Goal: Information Seeking & Learning: Learn about a topic

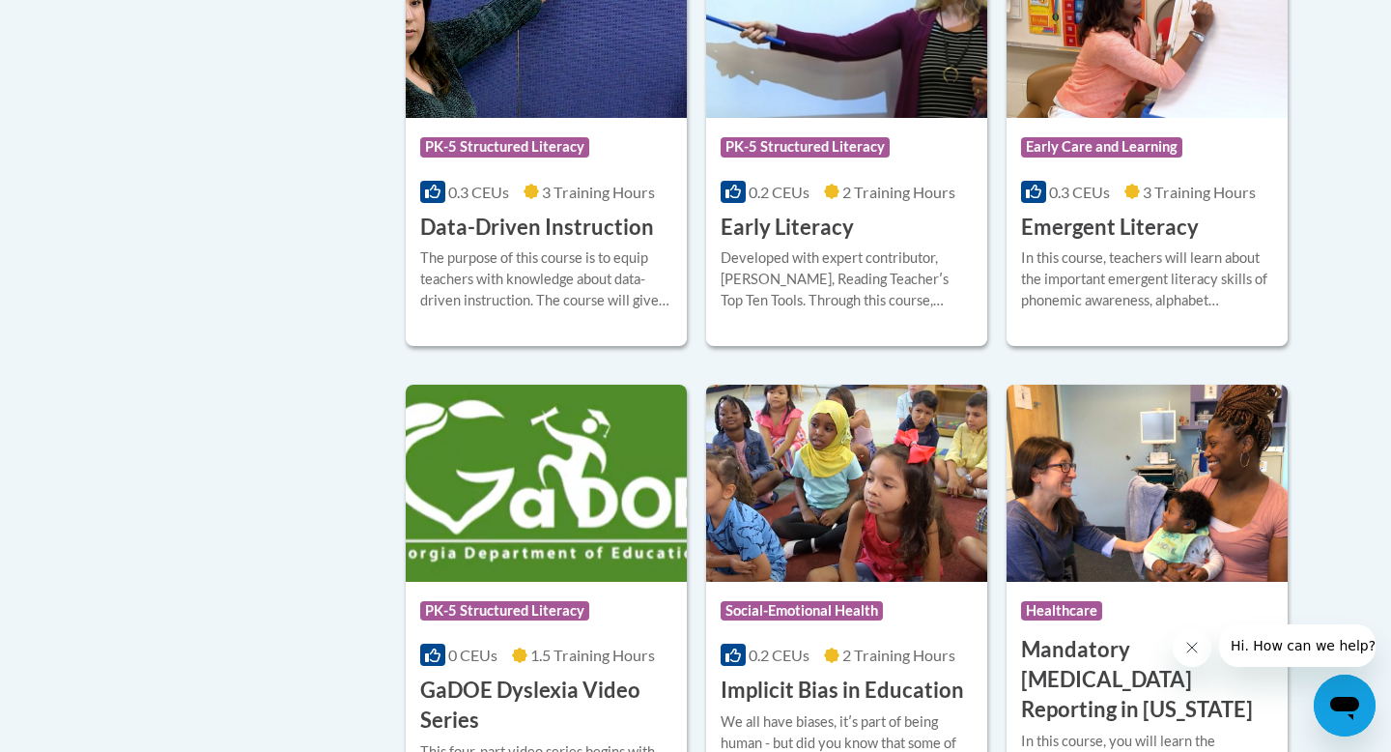
scroll to position [2199, 0]
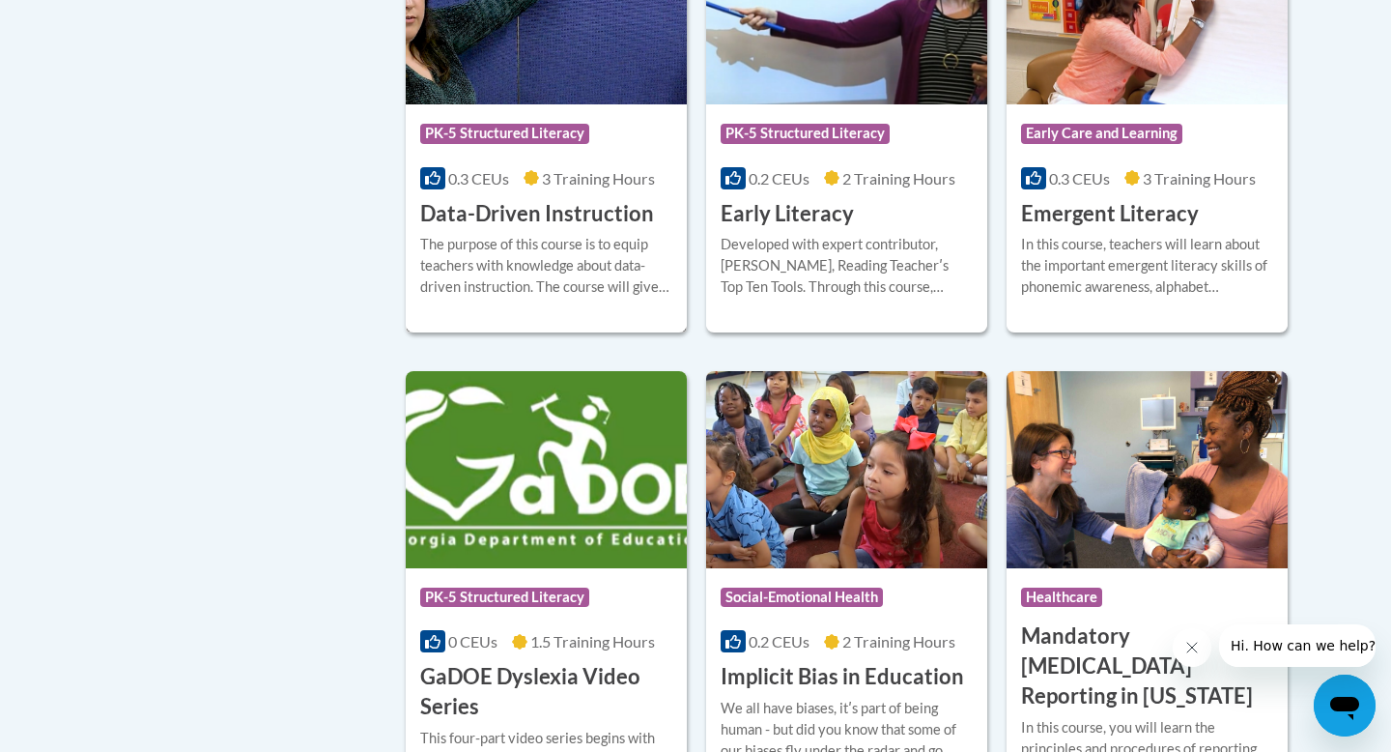
click at [525, 229] on h3 "Data-Driven Instruction" at bounding box center [537, 214] width 234 height 30
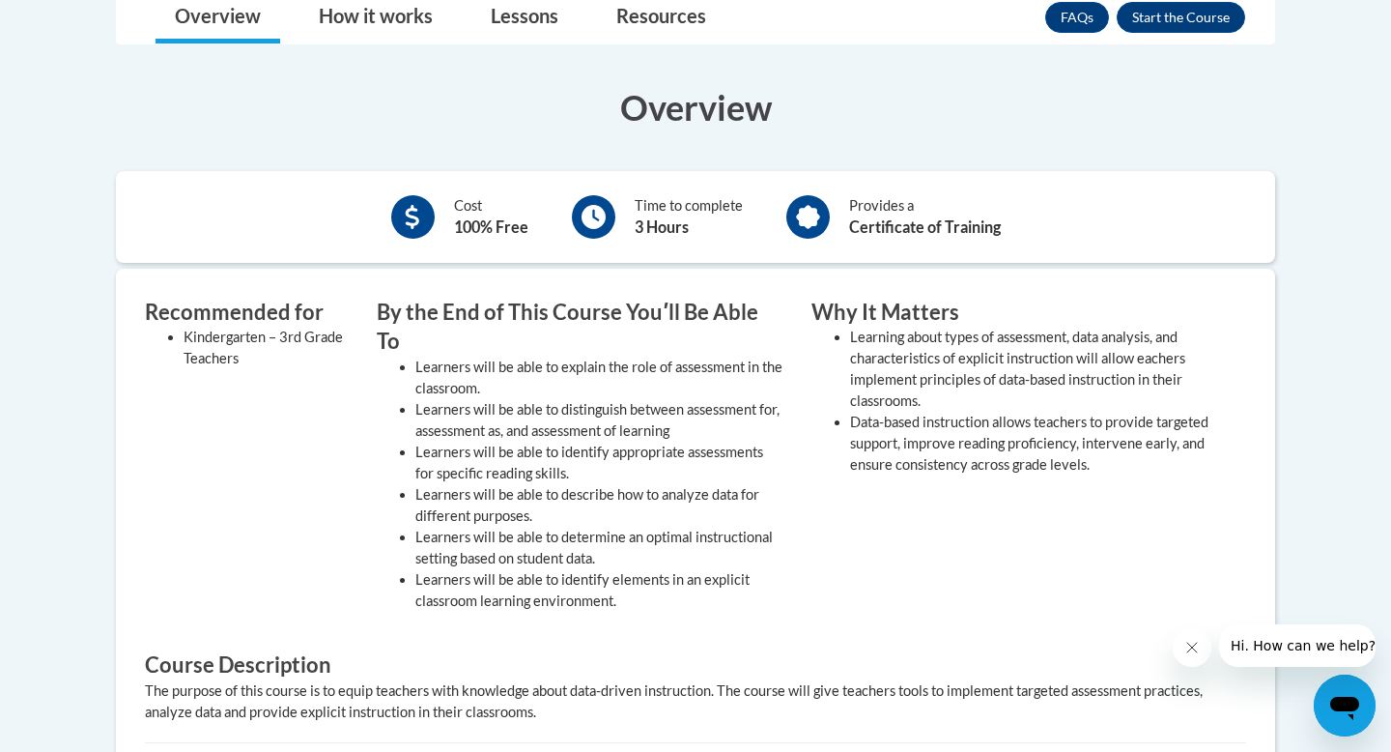
scroll to position [536, 0]
